Goal: Task Accomplishment & Management: Manage account settings

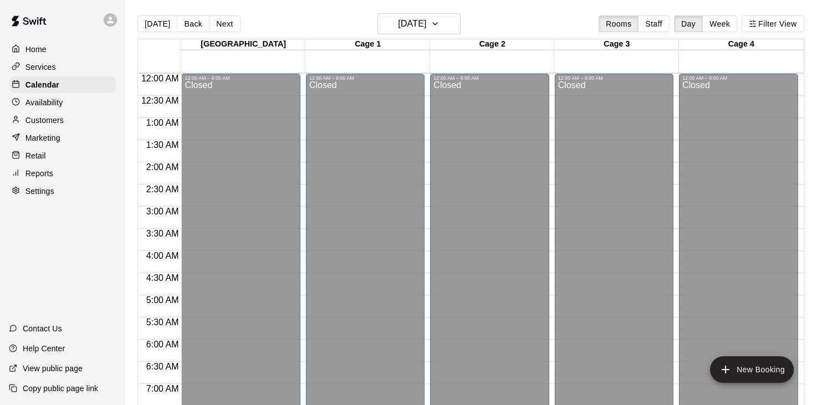
scroll to position [256, 0]
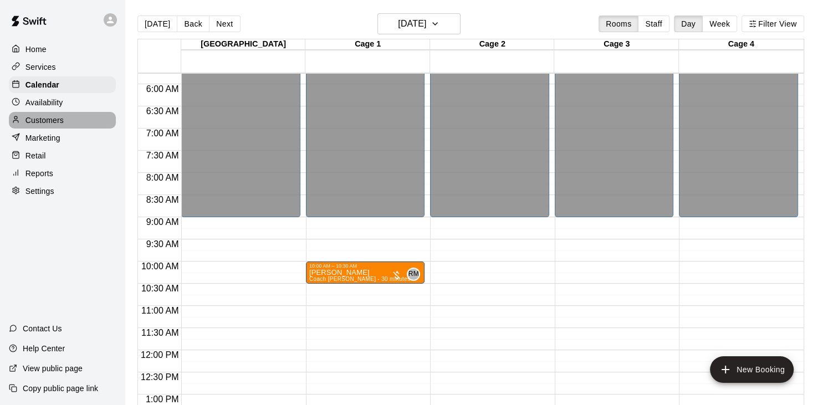
click at [50, 126] on p "Customers" at bounding box center [45, 120] width 38 height 11
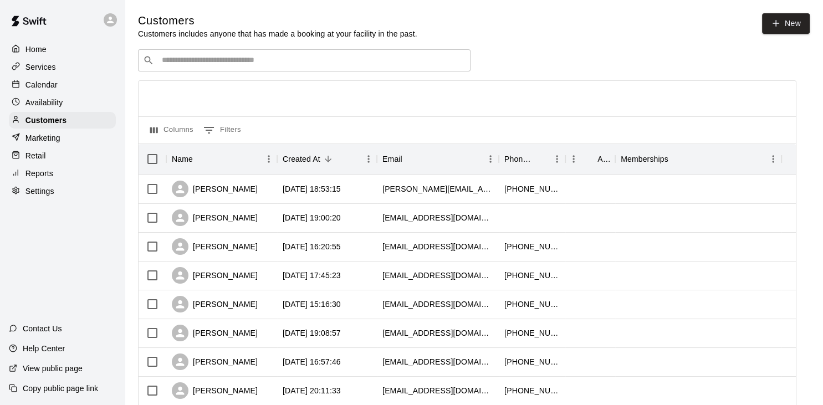
click at [211, 68] on div "​ ​" at bounding box center [304, 60] width 333 height 22
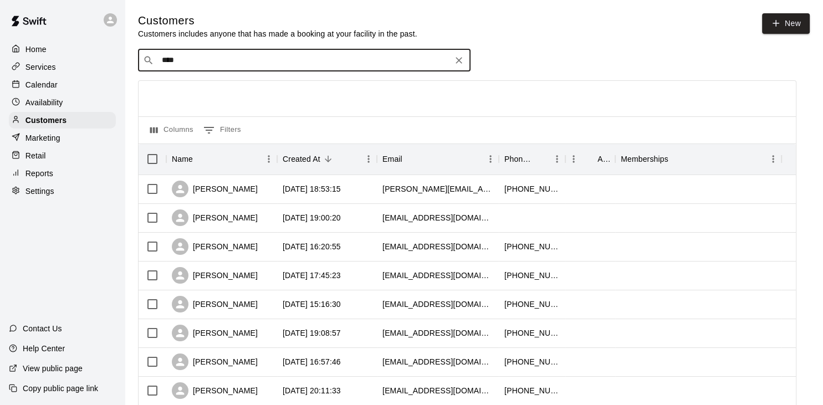
type input "*****"
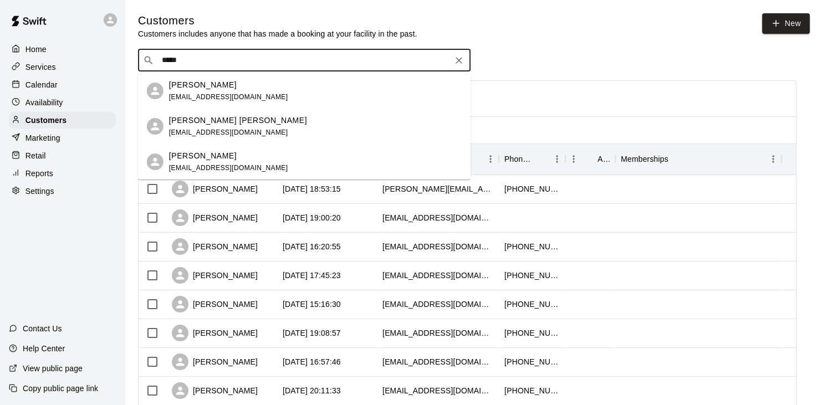
click at [246, 89] on div "[PERSON_NAME]" at bounding box center [228, 85] width 119 height 12
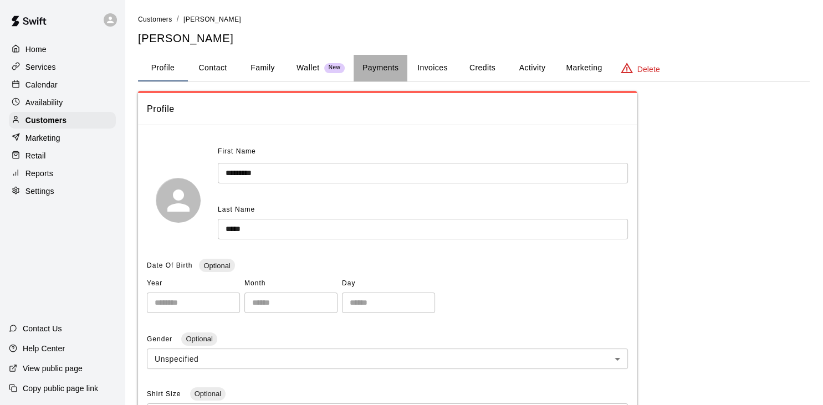
click at [381, 67] on button "Payments" at bounding box center [381, 68] width 54 height 27
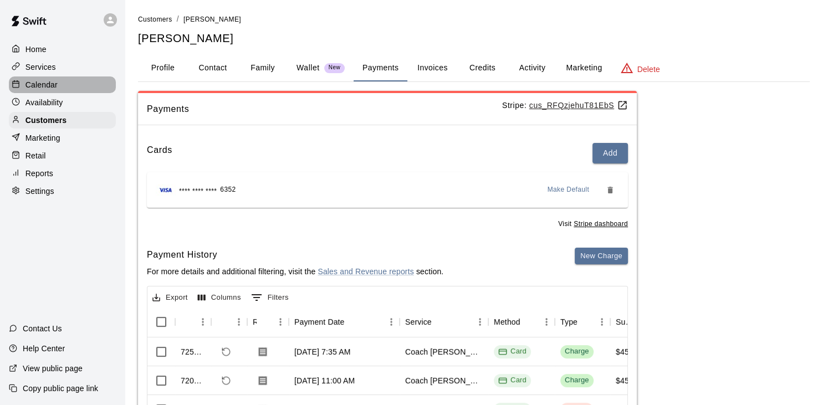
click at [49, 90] on p "Calendar" at bounding box center [42, 84] width 32 height 11
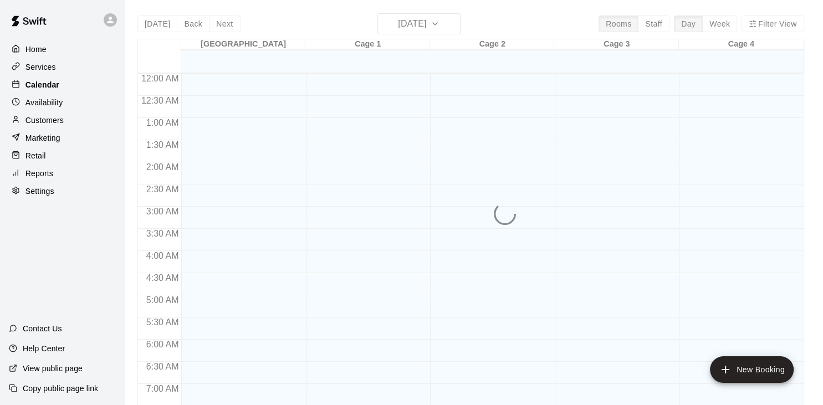
scroll to position [686, 0]
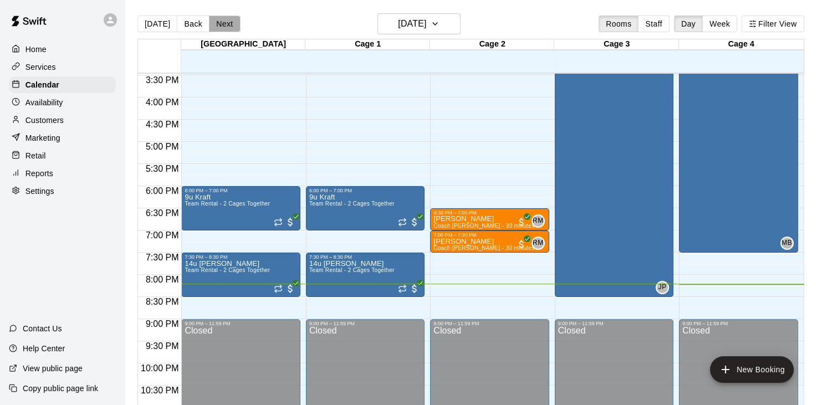
click at [232, 26] on button "Next" at bounding box center [224, 24] width 31 height 17
